Goal: Browse casually: Explore the website without a specific task or goal

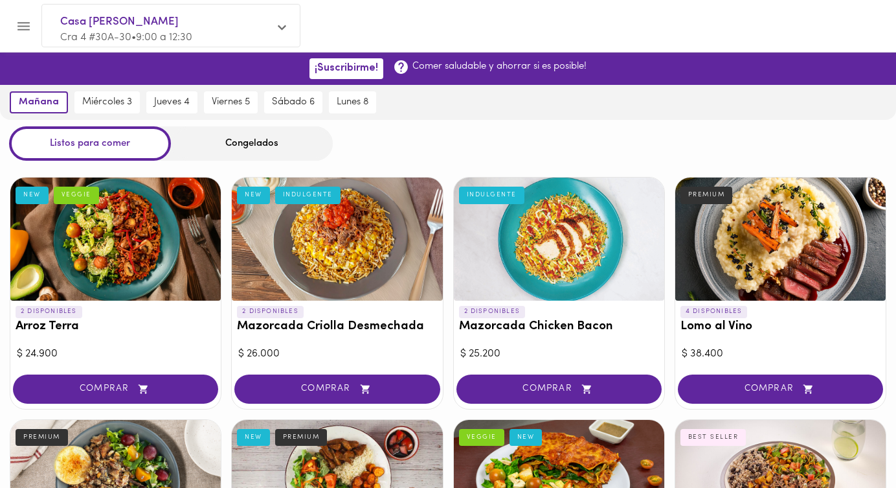
click at [259, 142] on div "Congelados" at bounding box center [252, 143] width 162 height 34
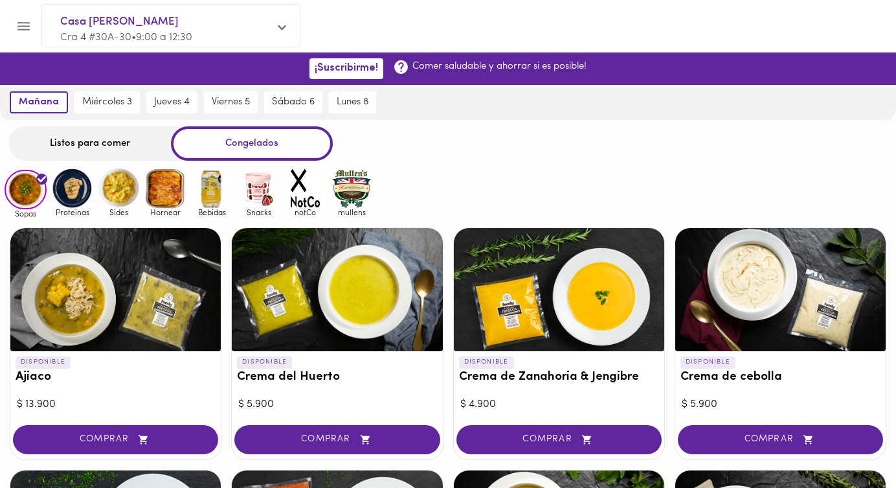
click at [71, 199] on img at bounding box center [72, 188] width 42 height 42
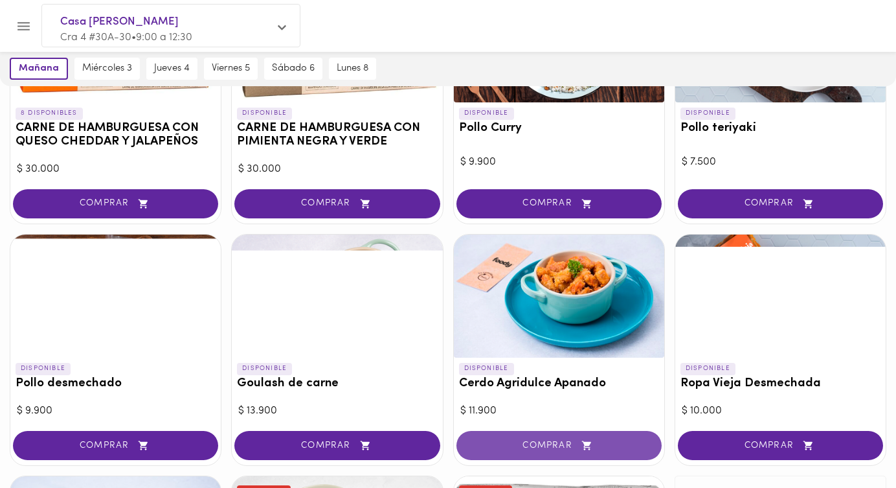
scroll to position [252, 0]
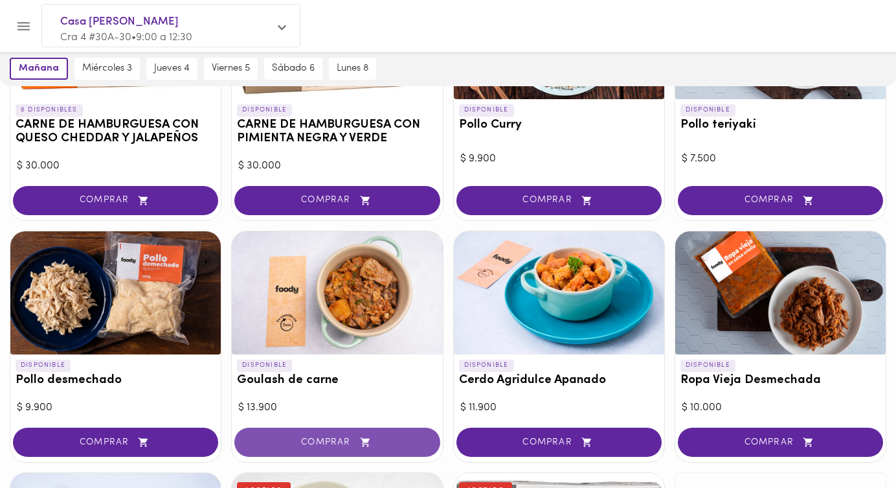
click at [329, 440] on span "COMPRAR" at bounding box center [337, 441] width 173 height 11
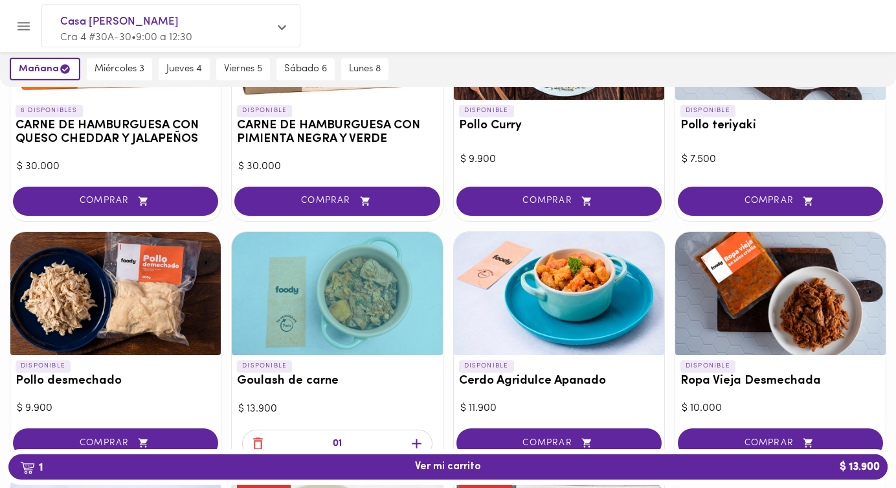
scroll to position [253, 0]
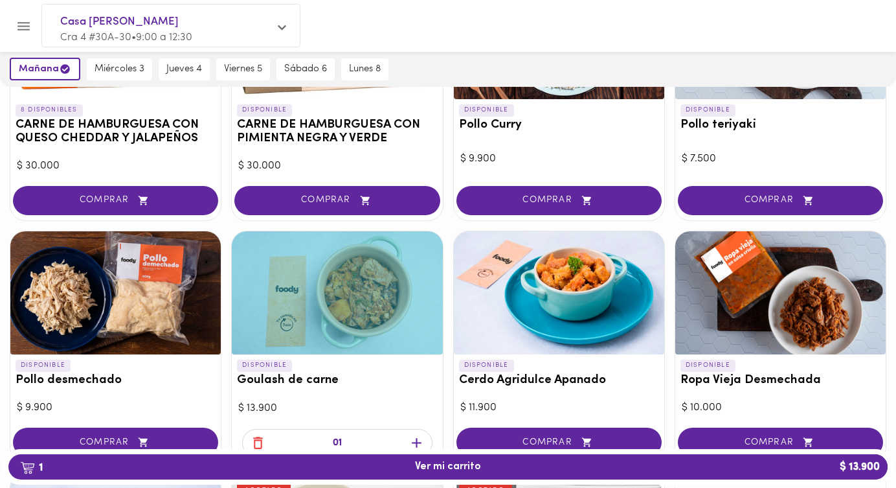
click at [419, 442] on icon "button" at bounding box center [417, 443] width 10 height 10
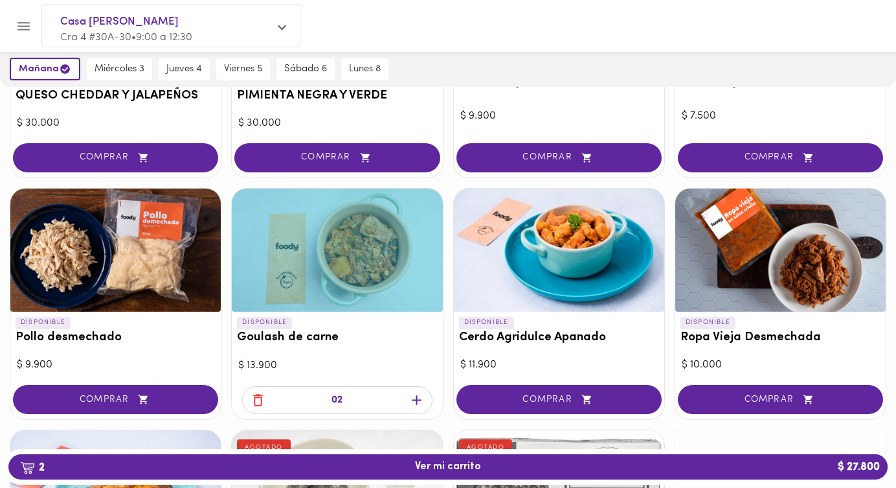
scroll to position [297, 0]
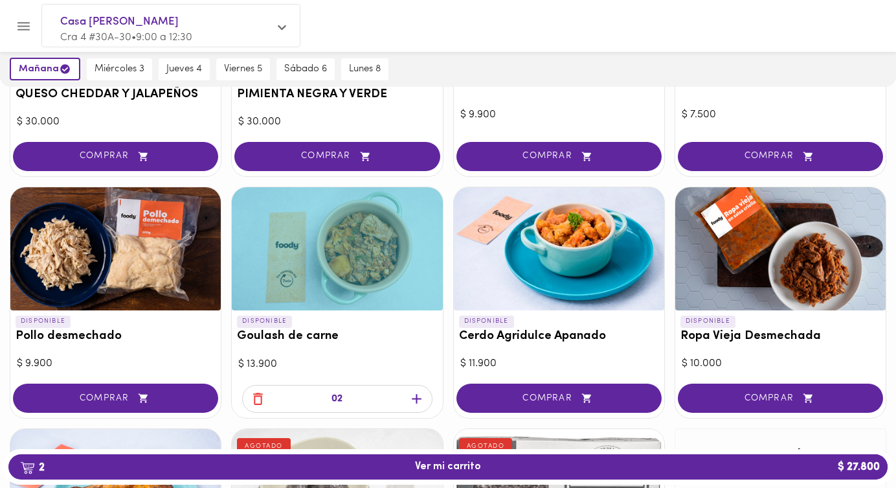
click at [416, 398] on icon "button" at bounding box center [417, 399] width 10 height 10
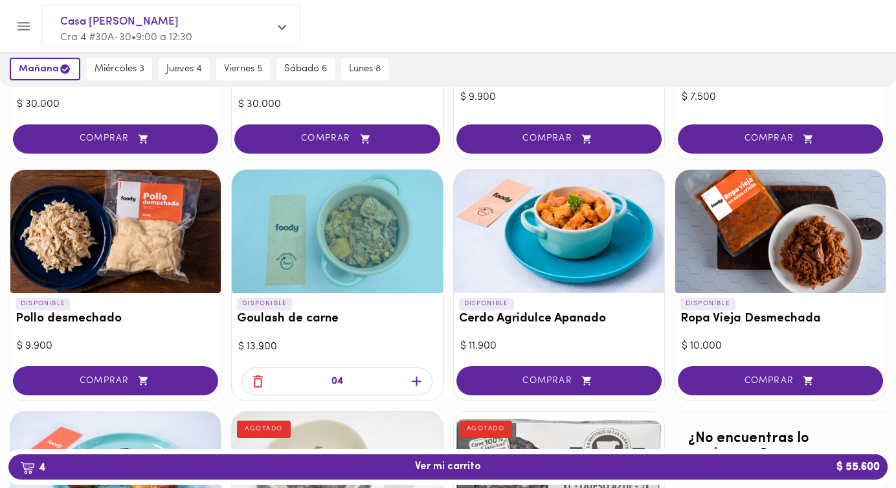
scroll to position [326, 0]
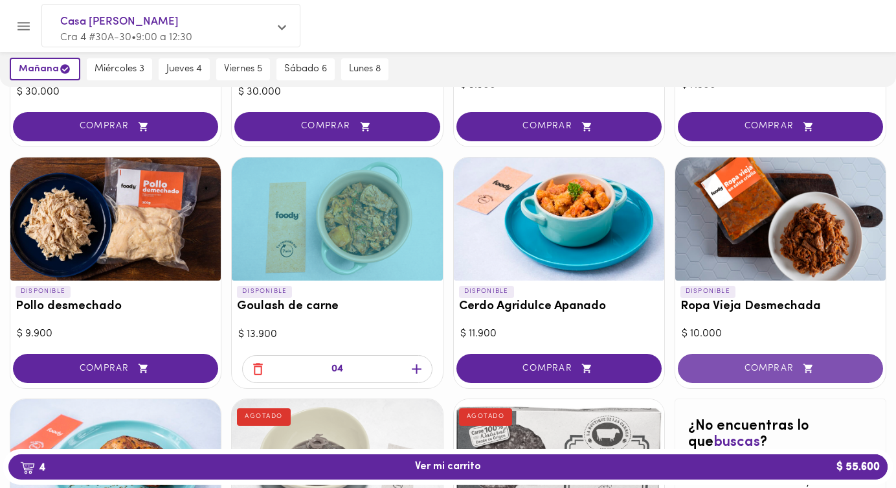
click at [777, 366] on span "COMPRAR" at bounding box center [780, 368] width 173 height 11
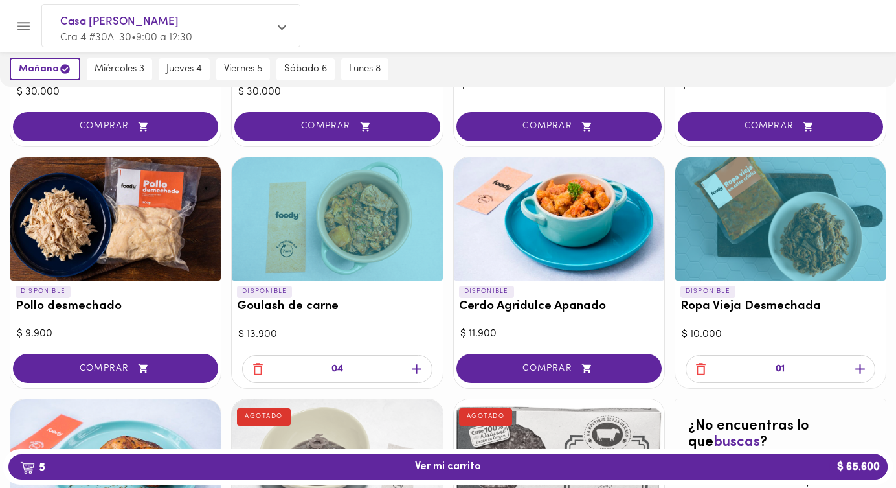
click at [858, 370] on icon "button" at bounding box center [860, 369] width 16 height 16
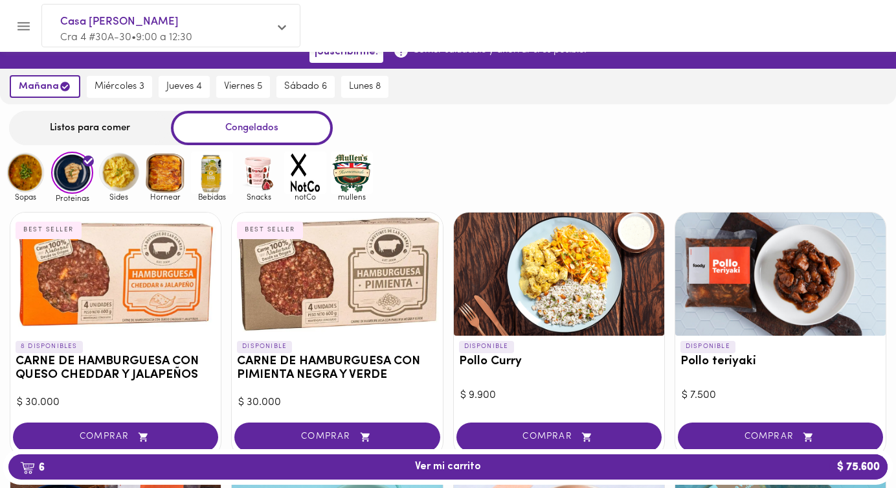
scroll to position [0, 0]
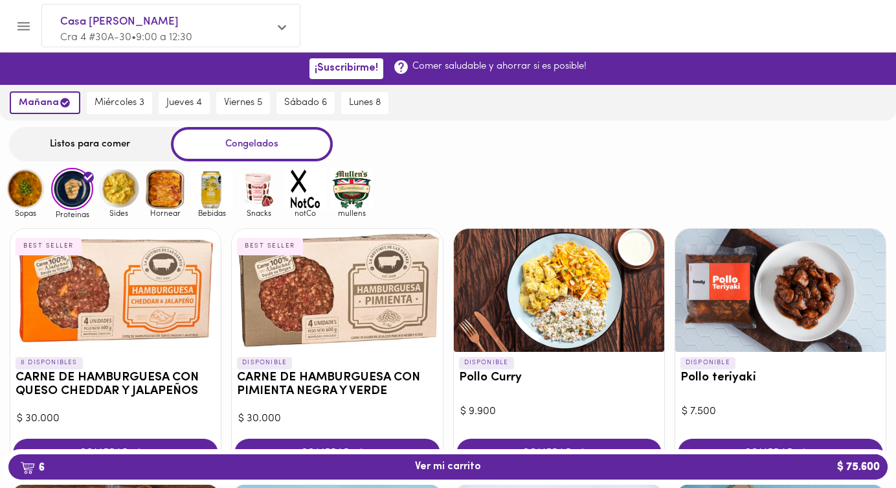
click at [130, 196] on img at bounding box center [119, 189] width 42 height 42
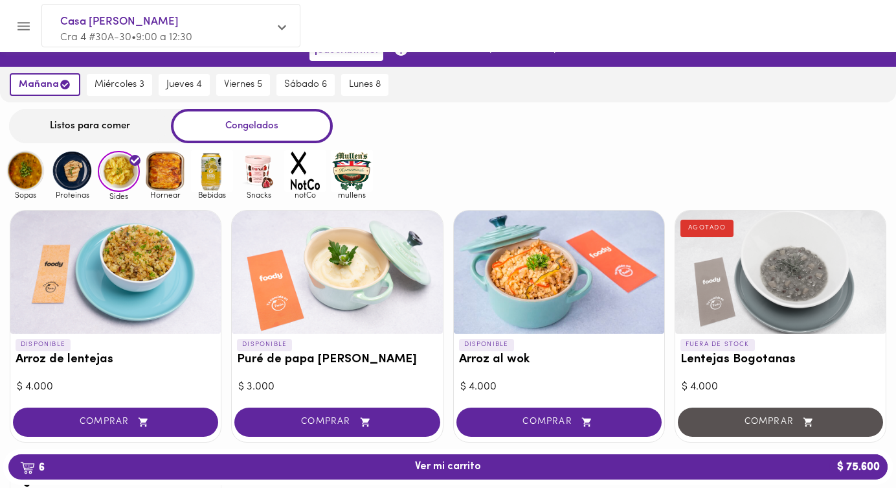
scroll to position [19, 0]
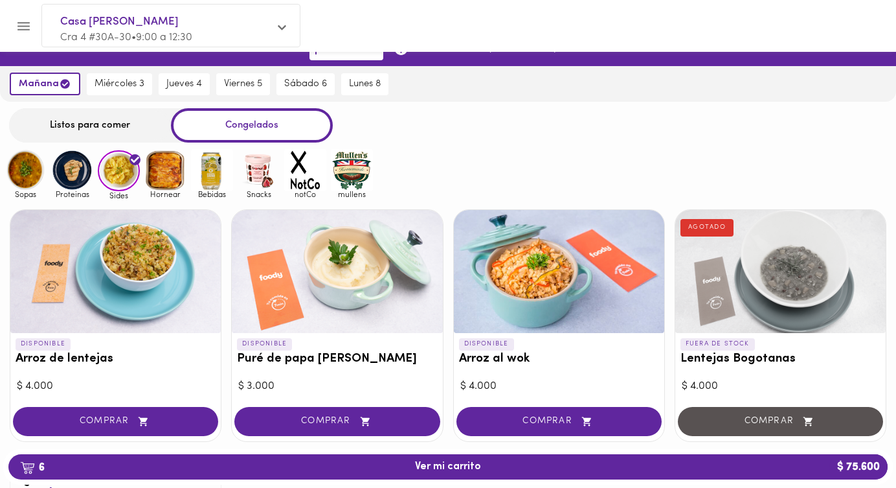
click at [168, 179] on img at bounding box center [165, 170] width 42 height 42
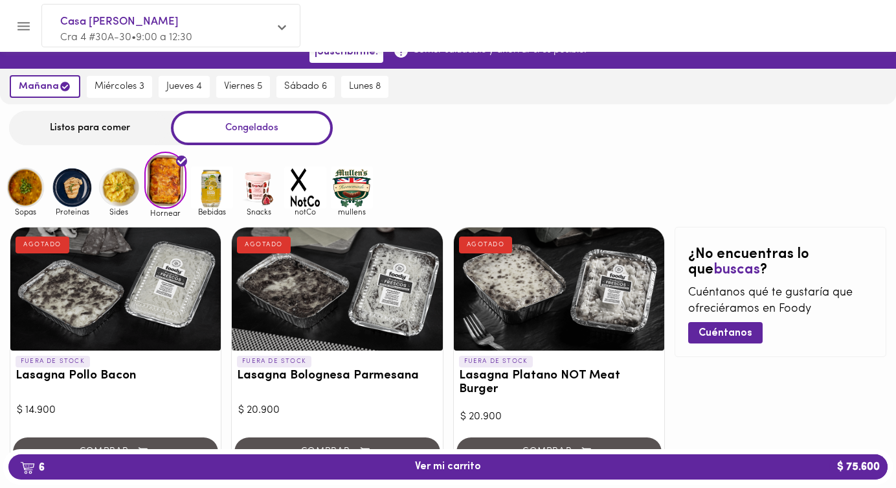
scroll to position [10, 0]
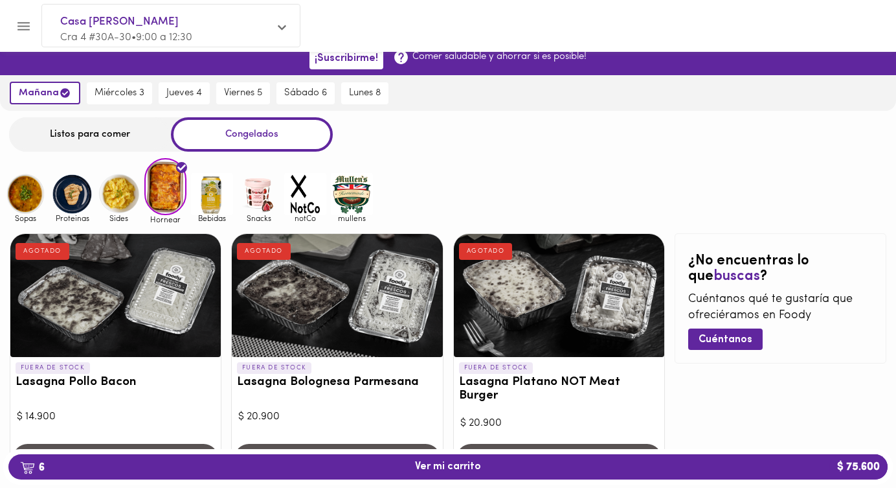
click at [217, 199] on img at bounding box center [212, 194] width 42 height 42
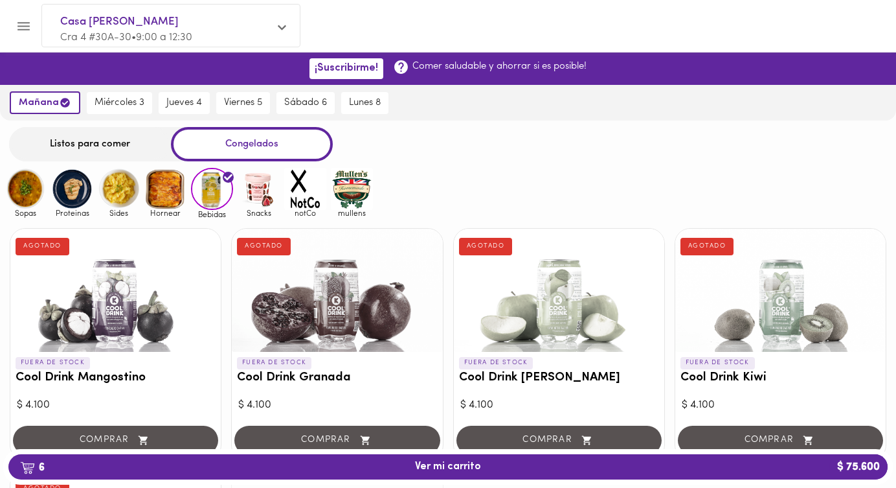
click at [258, 203] on img at bounding box center [259, 189] width 42 height 42
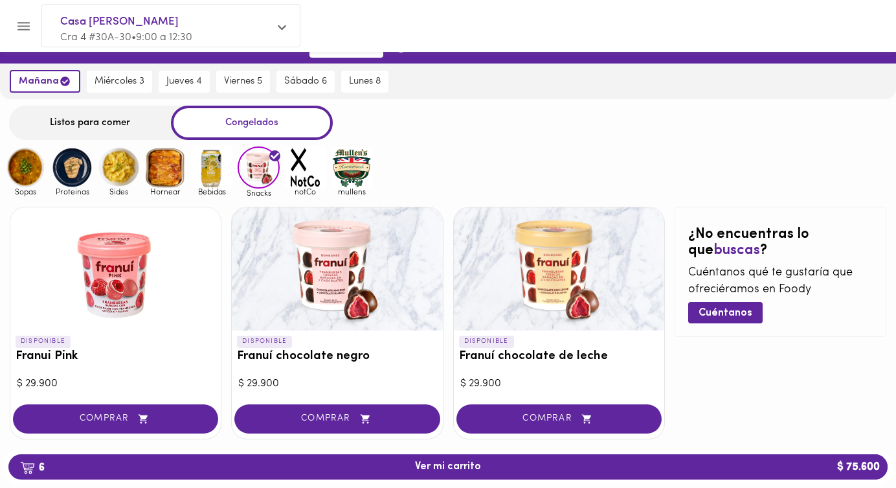
scroll to position [19, 0]
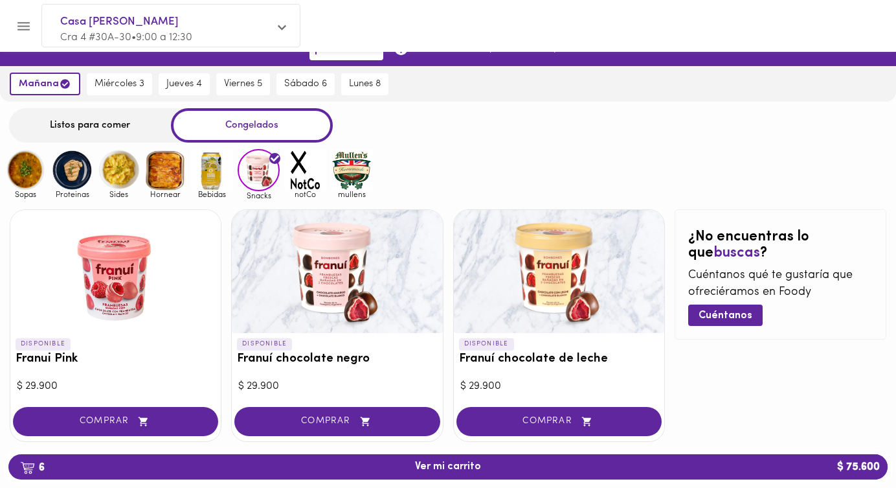
click at [300, 166] on img at bounding box center [305, 170] width 42 height 42
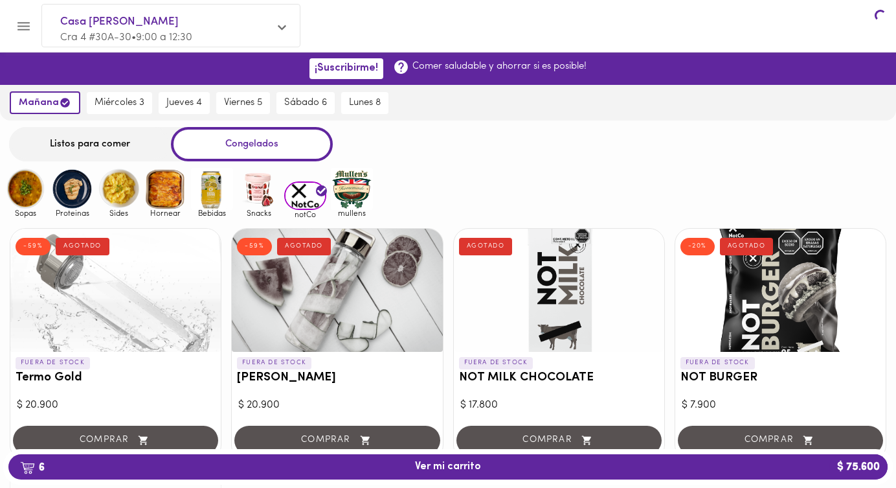
click at [348, 192] on img at bounding box center [352, 189] width 42 height 42
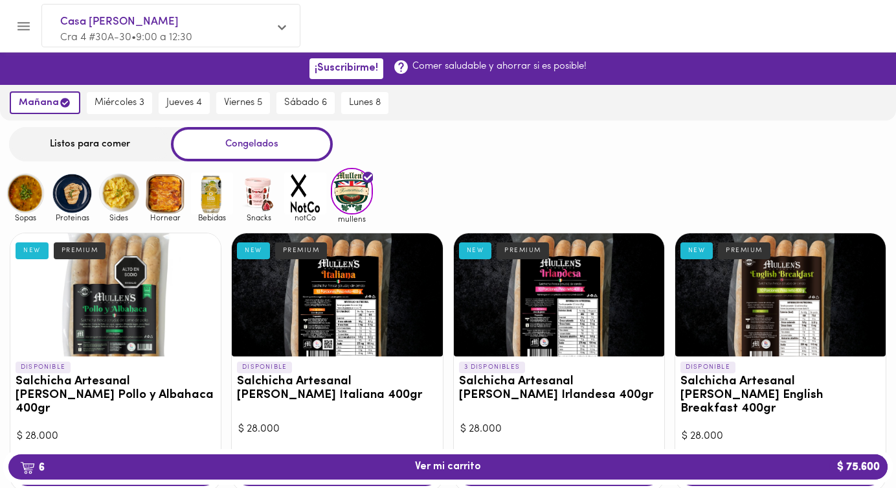
click at [24, 205] on img at bounding box center [26, 193] width 42 height 42
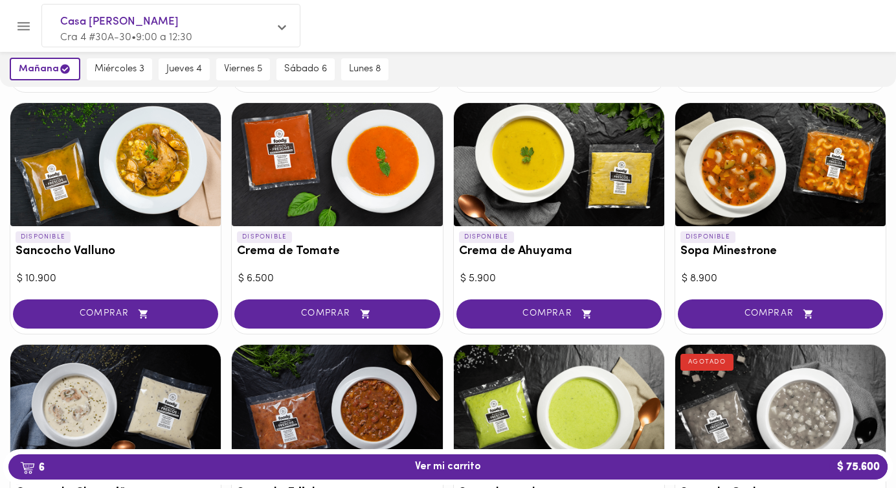
scroll to position [368, 0]
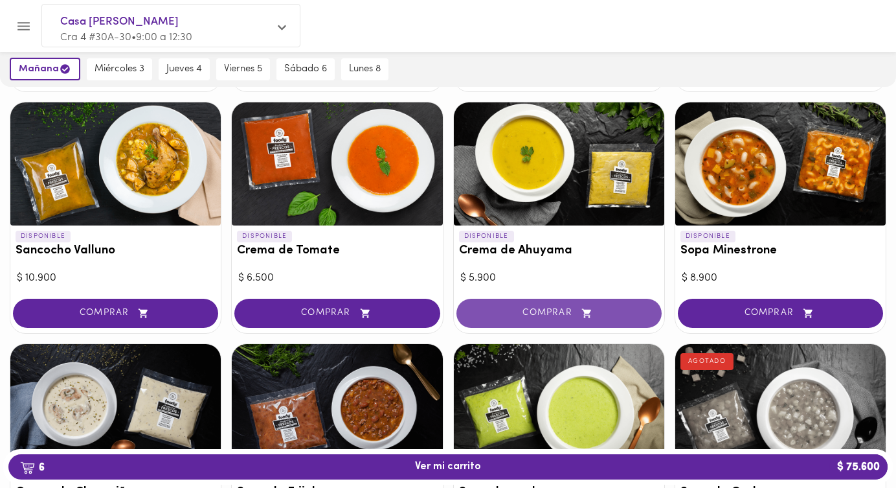
click at [541, 315] on span "COMPRAR" at bounding box center [559, 313] width 173 height 11
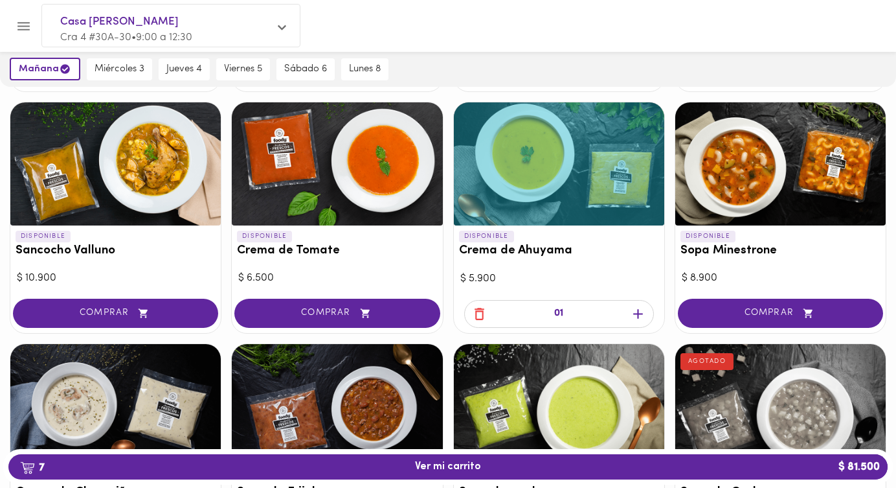
click at [638, 313] on icon "button" at bounding box center [638, 314] width 10 height 10
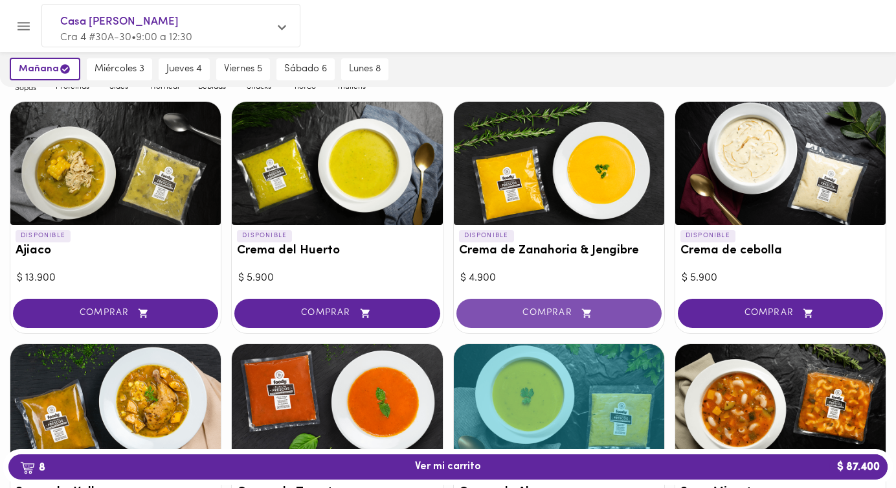
scroll to position [128, 0]
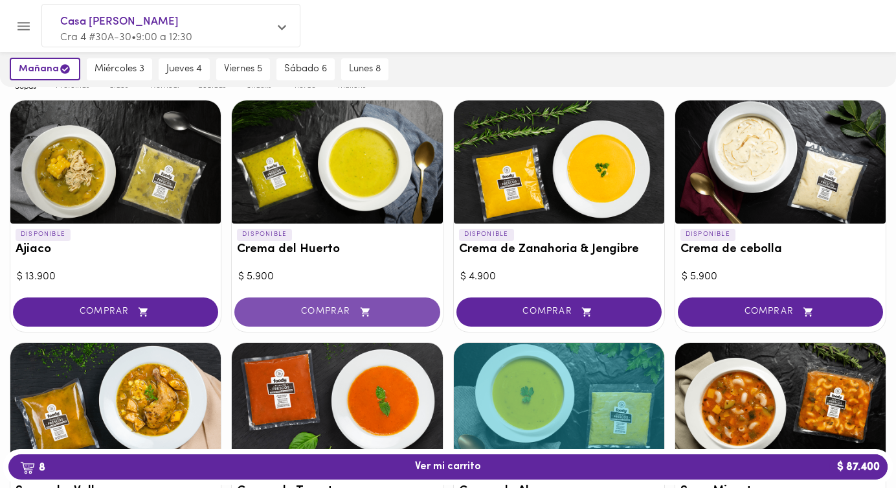
click at [341, 310] on span "COMPRAR" at bounding box center [337, 311] width 173 height 11
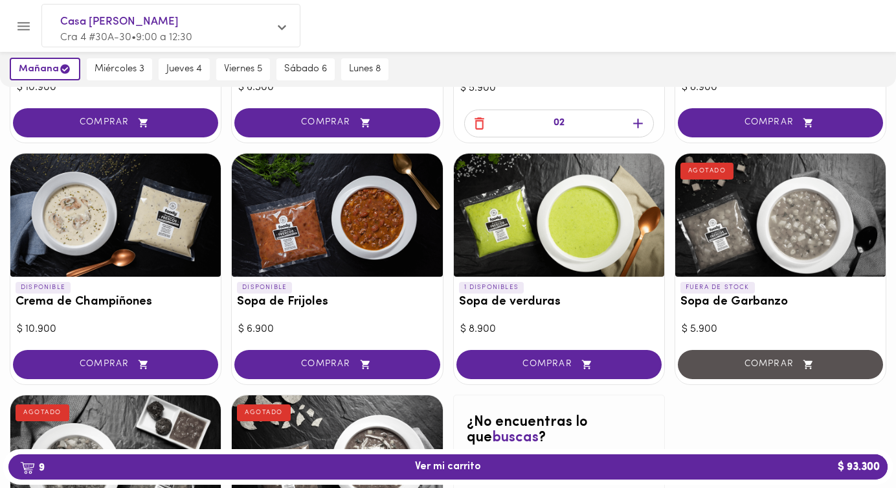
scroll to position [559, 0]
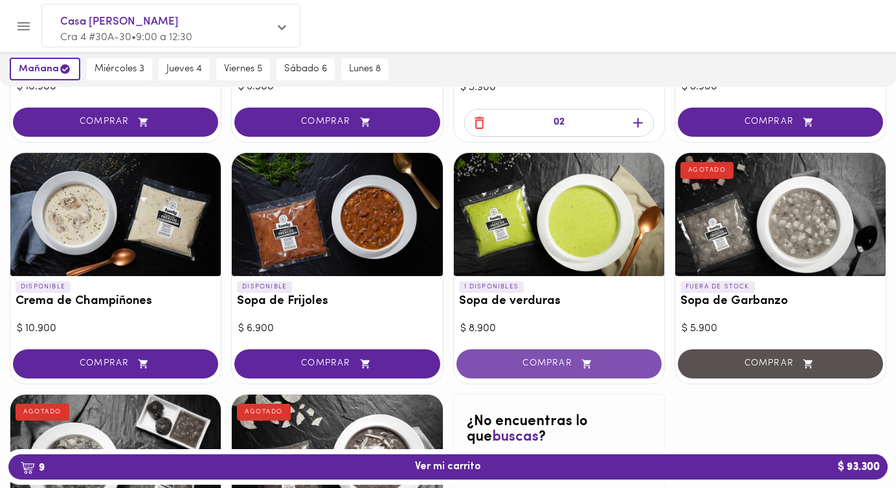
click at [554, 362] on span "COMPRAR" at bounding box center [559, 363] width 173 height 11
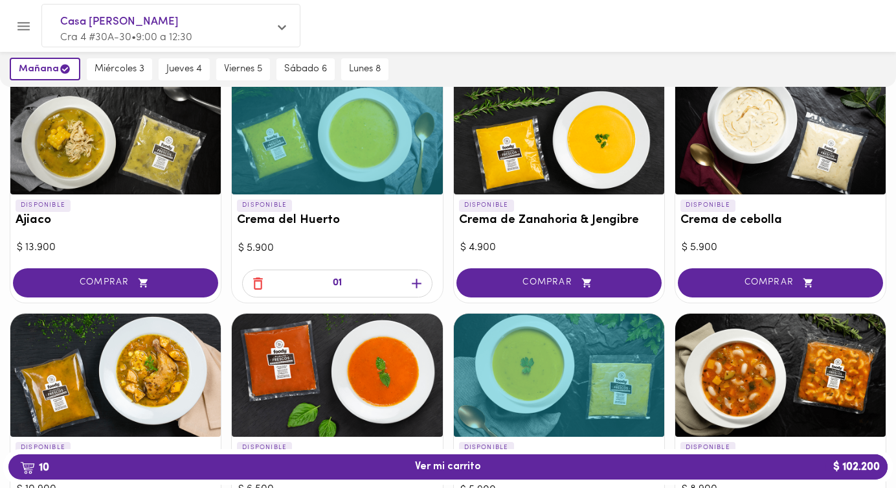
scroll to position [0, 0]
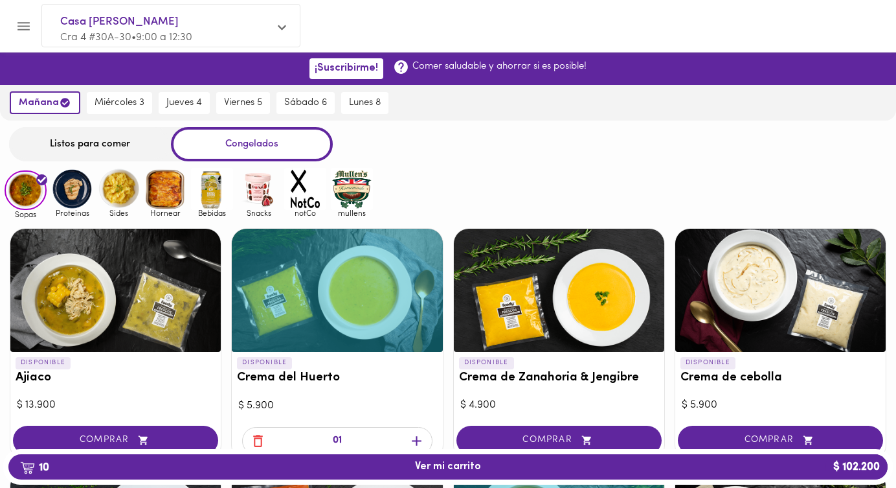
click at [77, 192] on img at bounding box center [72, 189] width 42 height 42
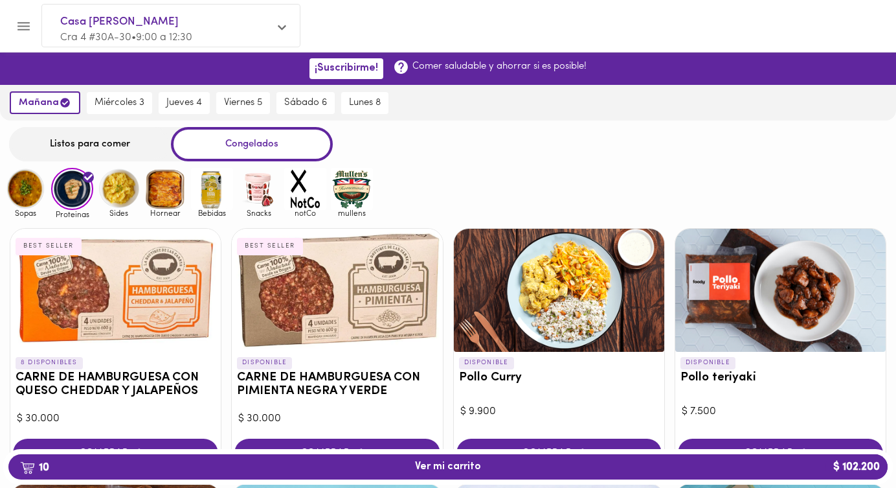
click at [168, 194] on img at bounding box center [165, 189] width 42 height 42
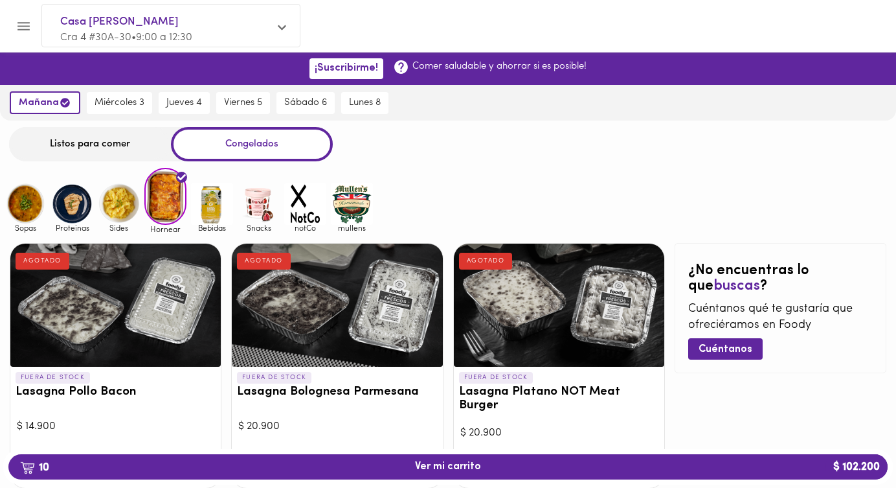
click at [23, 211] on img at bounding box center [26, 204] width 42 height 42
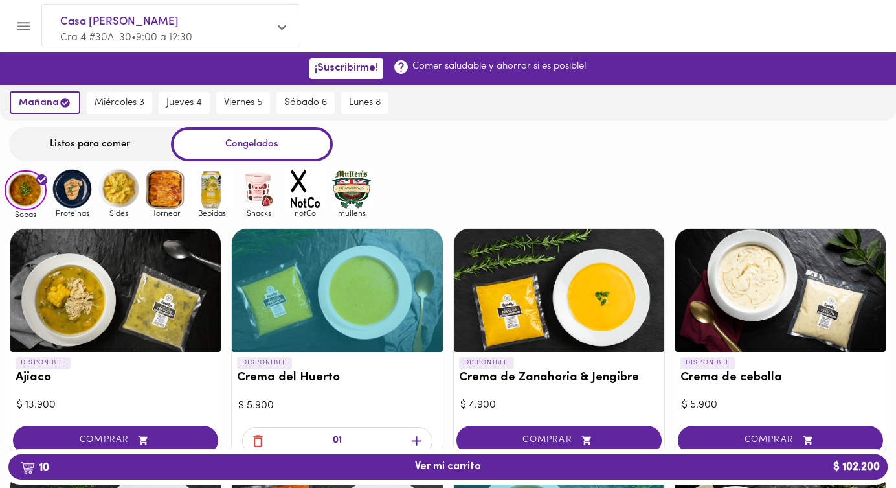
click at [74, 193] on img at bounding box center [72, 189] width 42 height 42
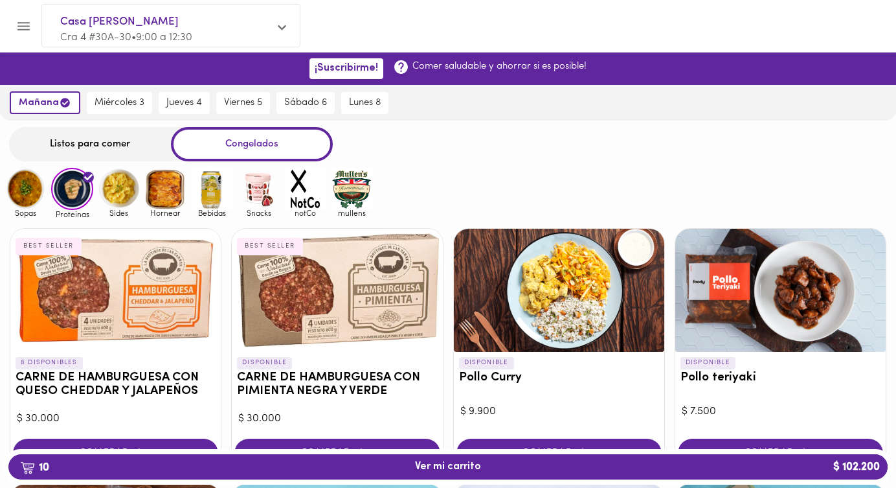
click at [117, 201] on img at bounding box center [119, 189] width 42 height 42
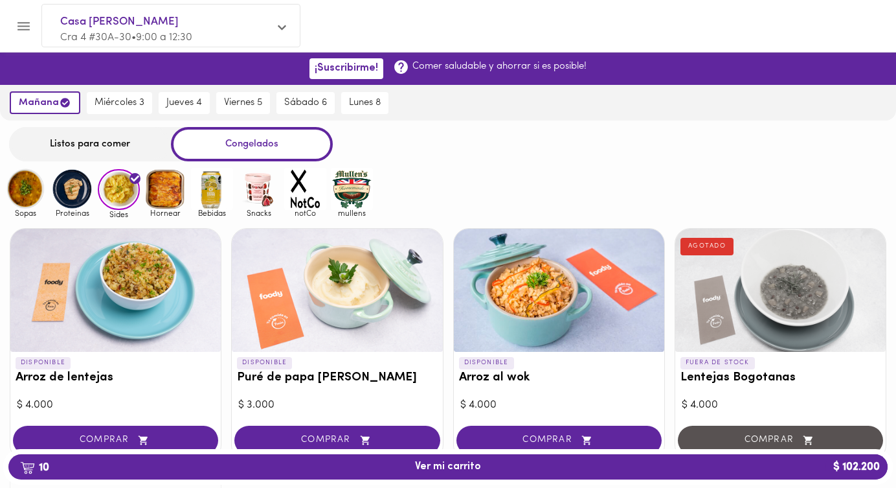
click at [71, 190] on img at bounding box center [72, 189] width 42 height 42
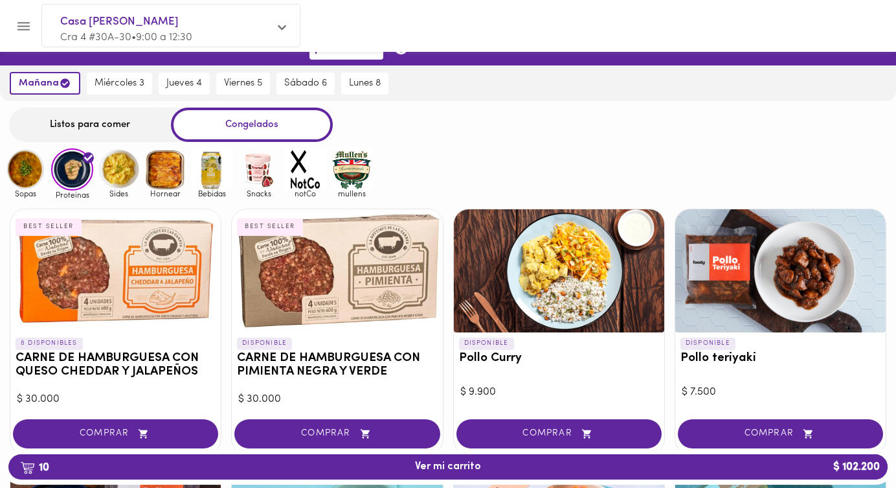
scroll to position [11, 0]
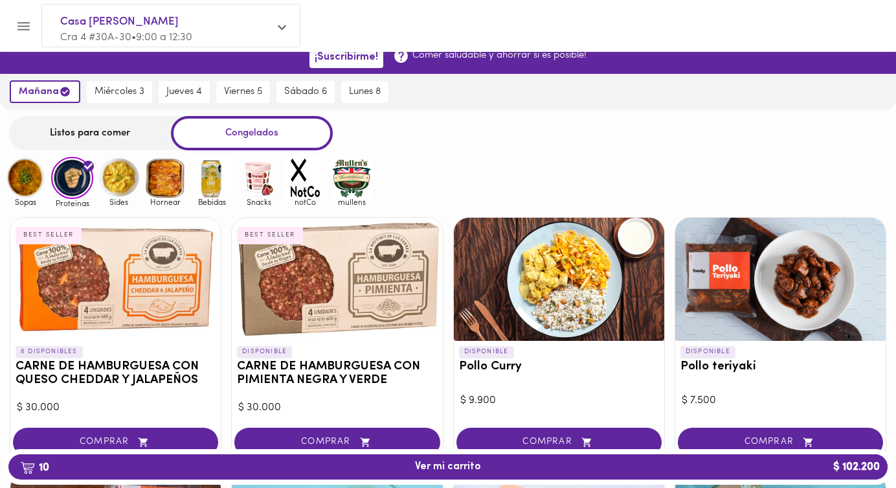
click at [119, 181] on img at bounding box center [119, 178] width 42 height 42
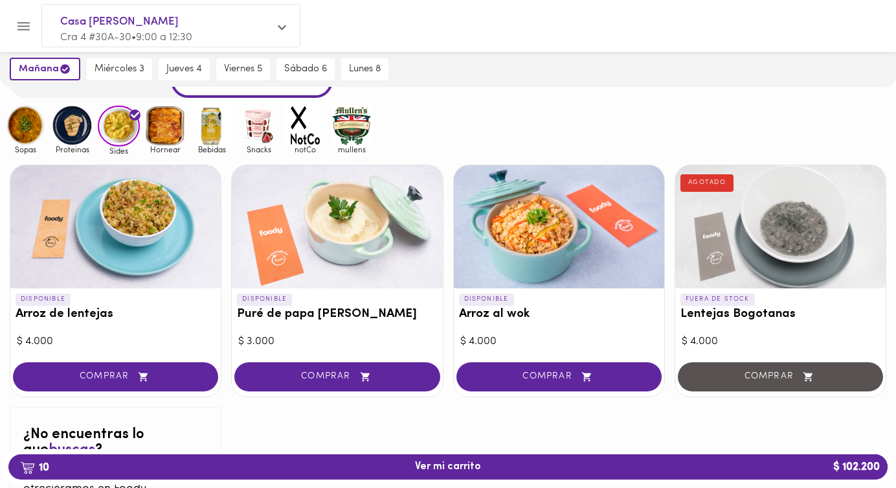
scroll to position [64, 0]
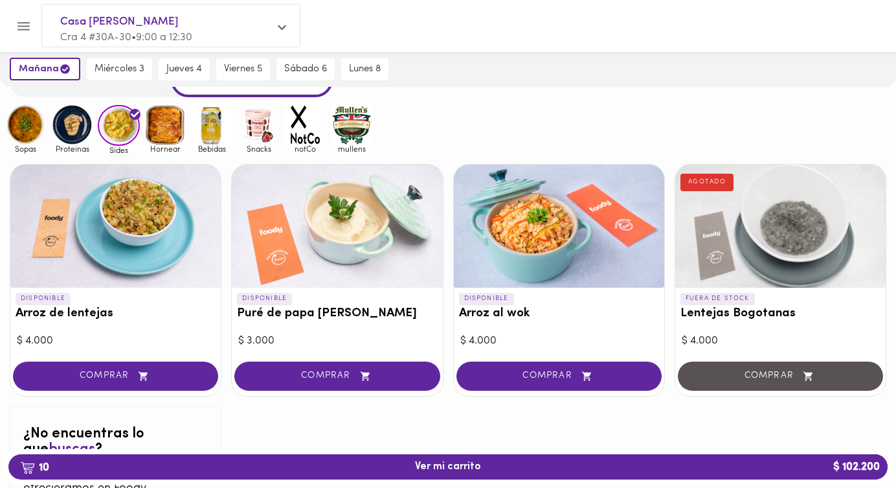
click at [170, 135] on img at bounding box center [165, 125] width 42 height 42
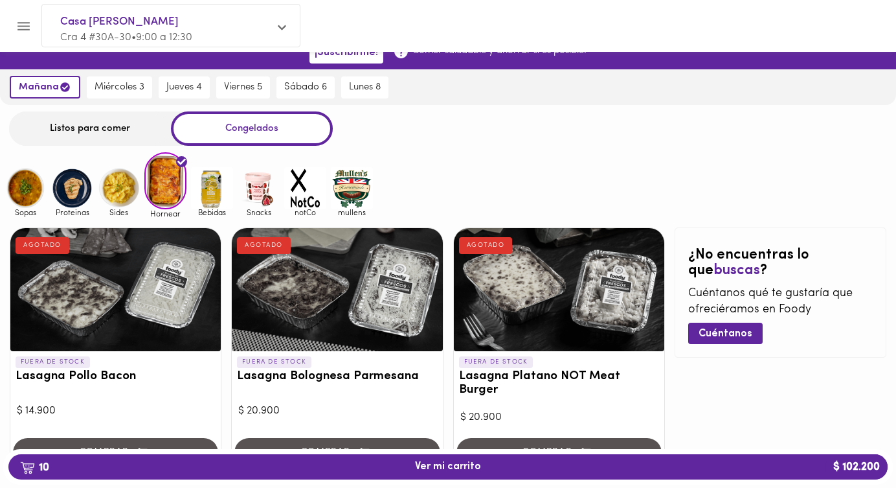
scroll to position [9, 0]
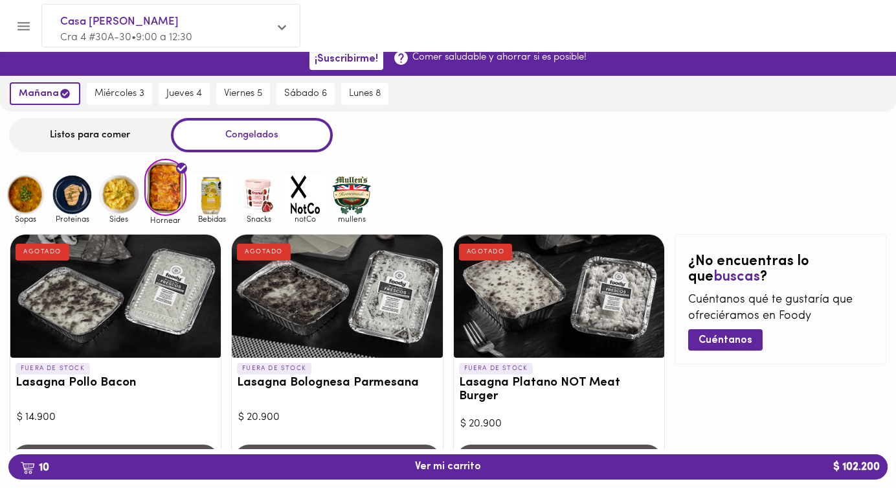
click at [30, 199] on img at bounding box center [26, 195] width 42 height 42
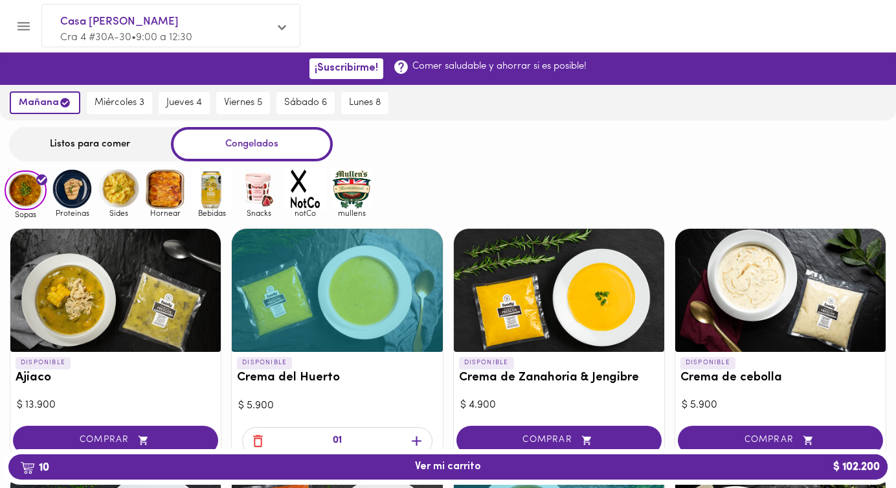
click at [78, 194] on img at bounding box center [72, 189] width 42 height 42
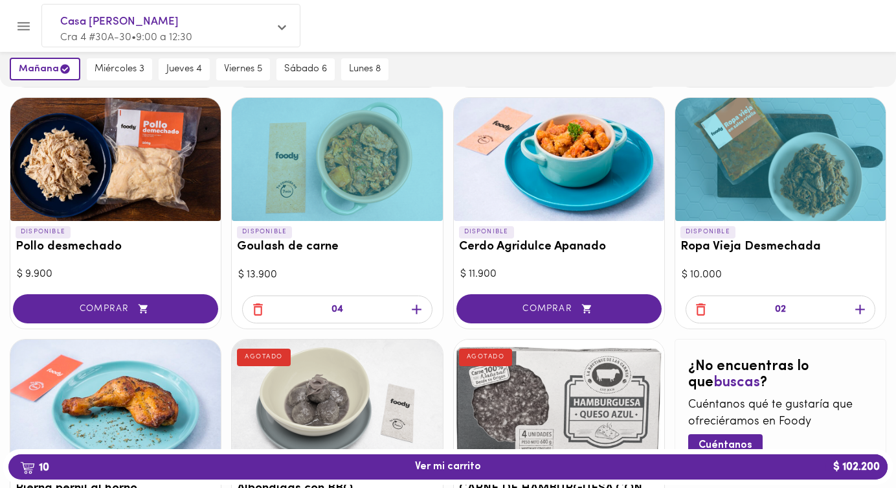
scroll to position [385, 0]
